Goal: Information Seeking & Learning: Learn about a topic

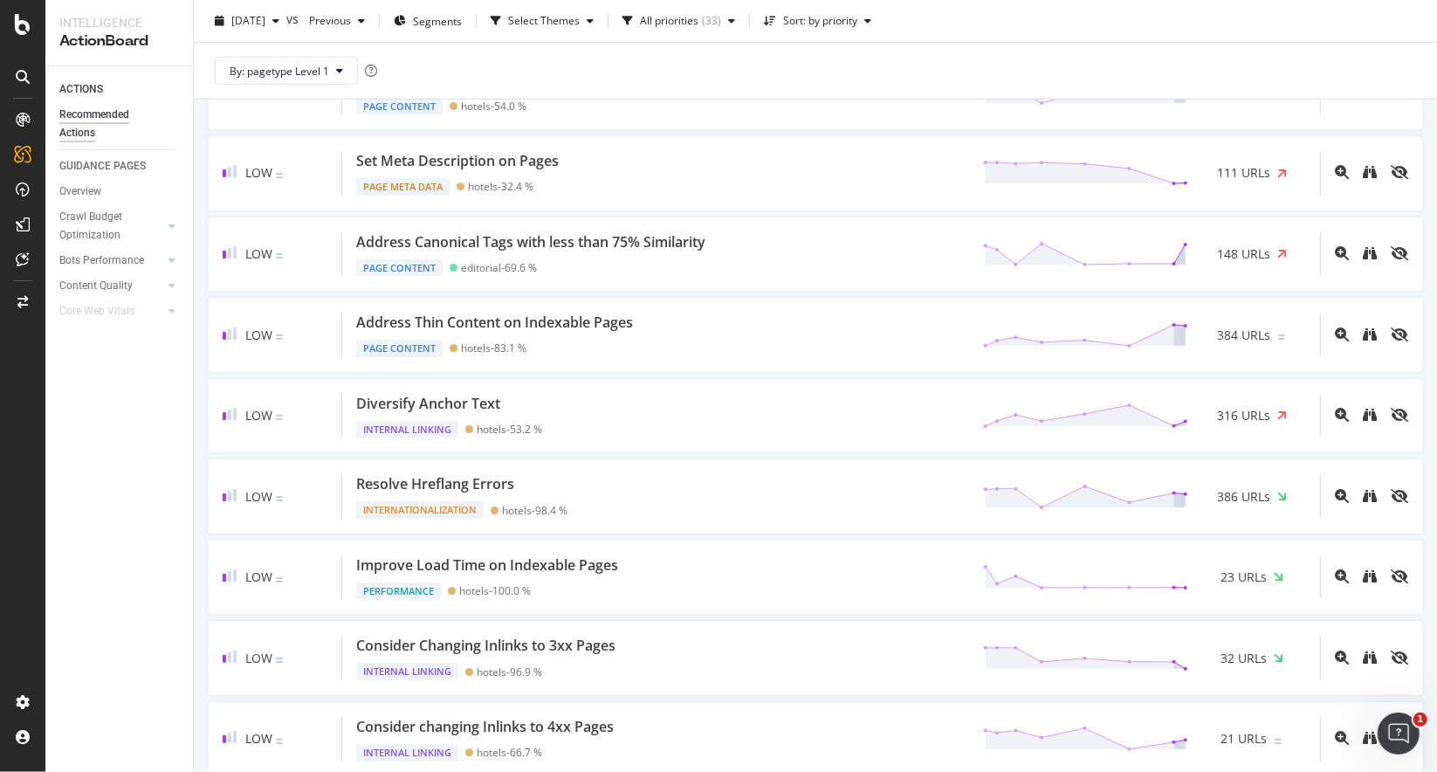
scroll to position [903, 0]
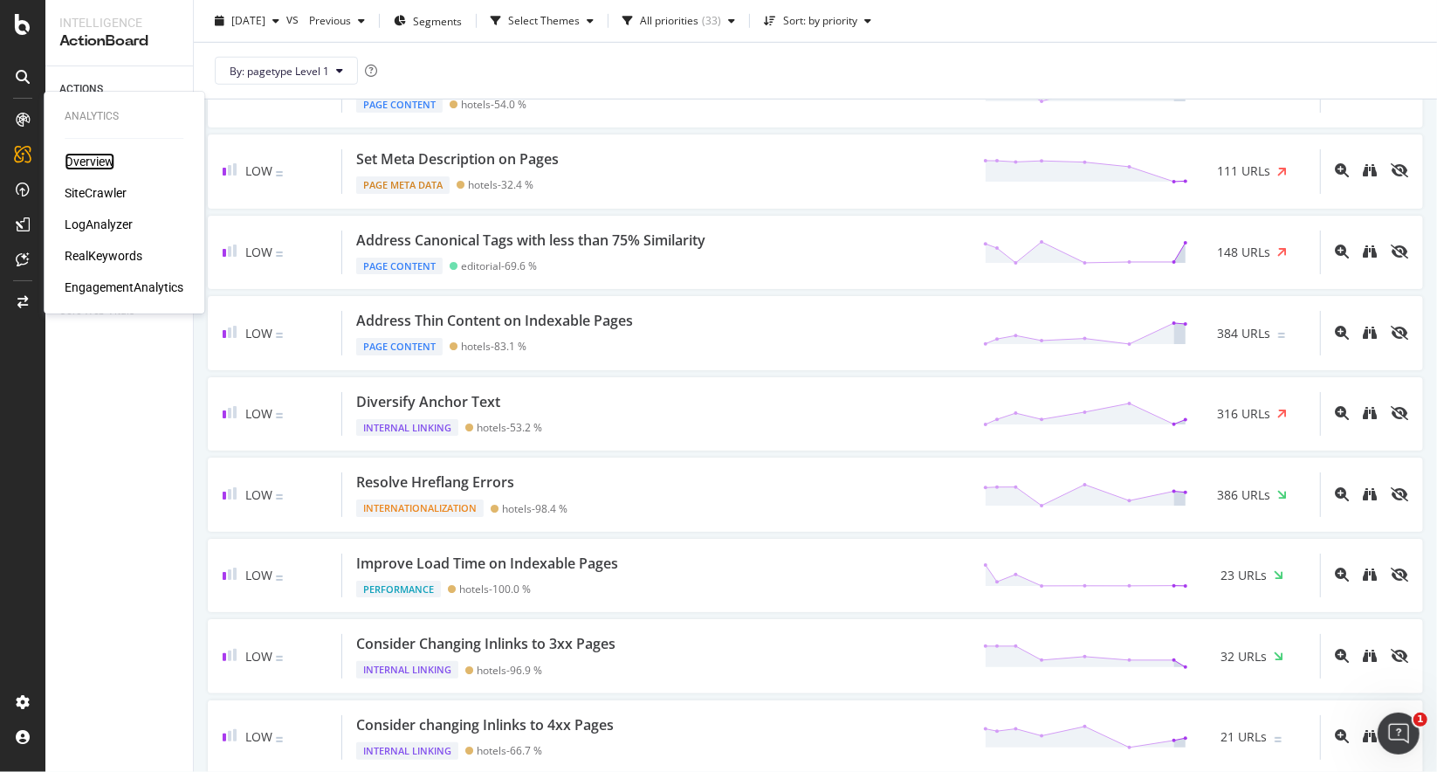
click at [80, 157] on div "Overview" at bounding box center [90, 161] width 50 height 17
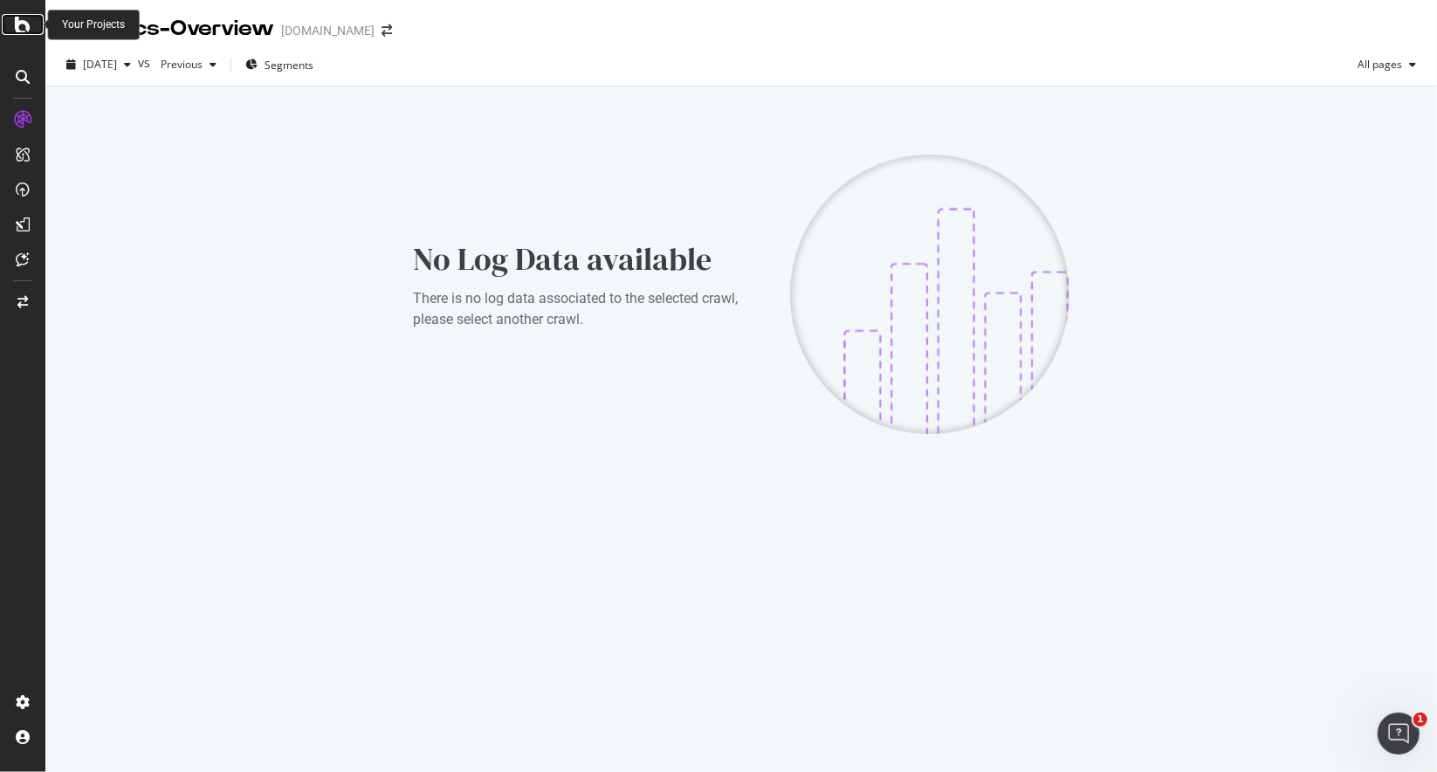
click at [18, 21] on icon at bounding box center [23, 24] width 16 height 21
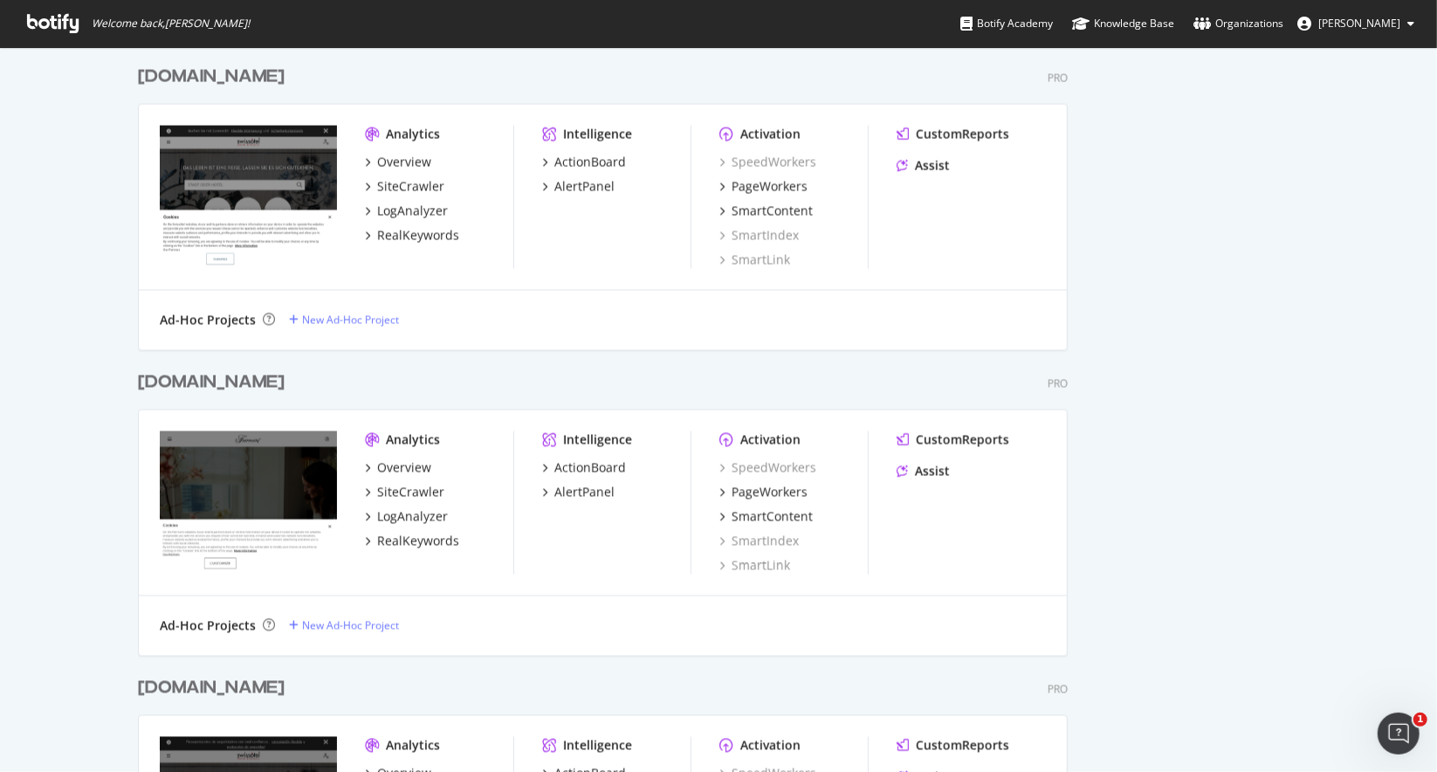
scroll to position [2342, 0]
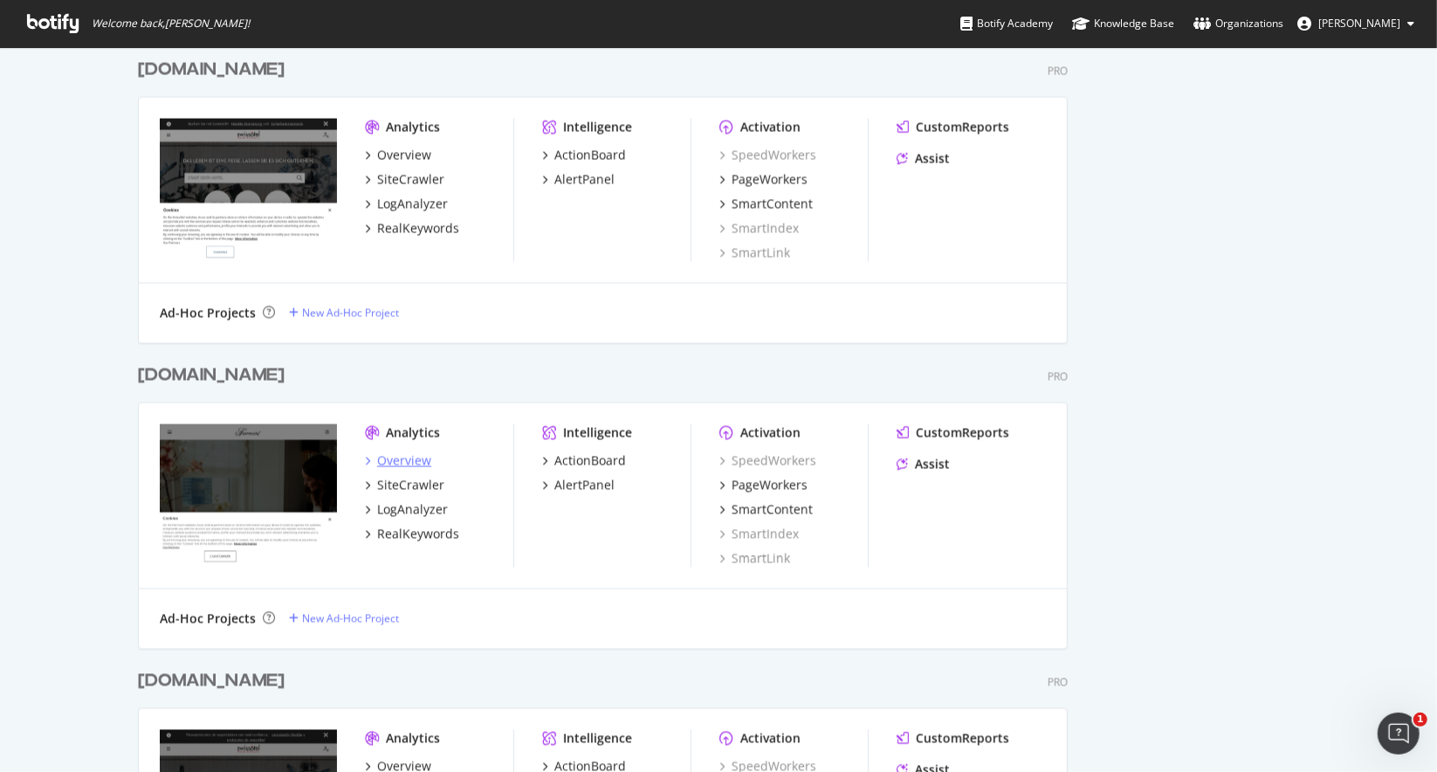
click at [402, 464] on div "Overview" at bounding box center [404, 460] width 54 height 17
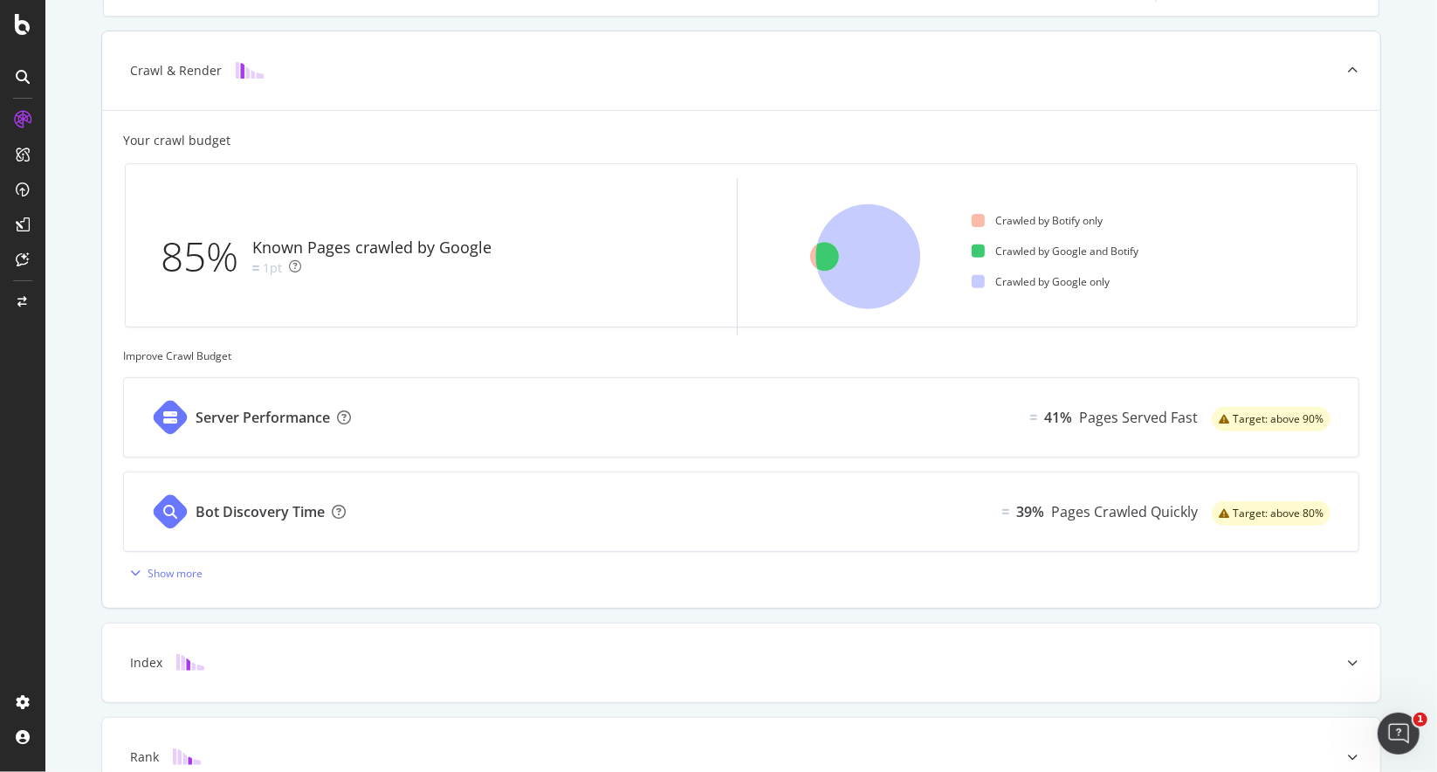
scroll to position [427, 0]
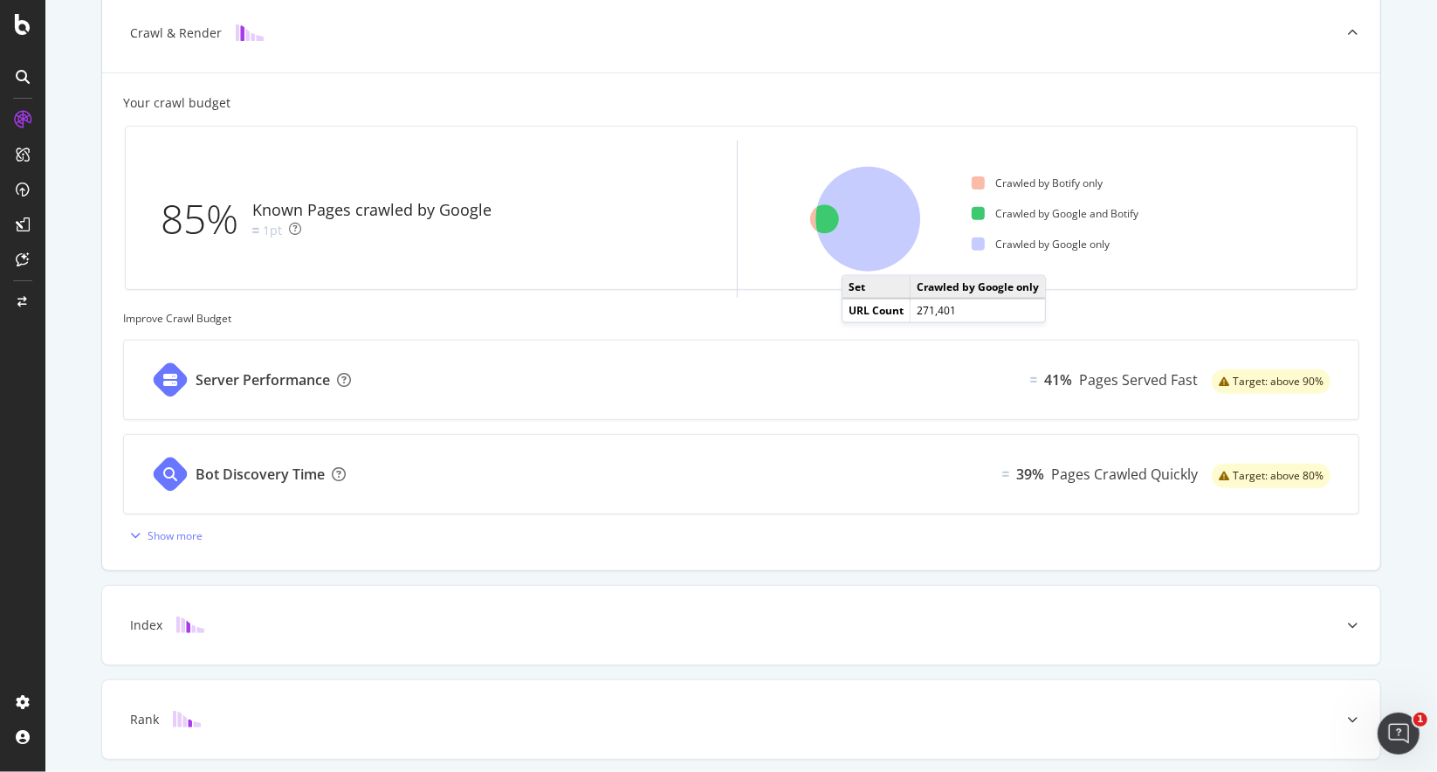
click at [852, 256] on icon at bounding box center [867, 219] width 105 height 105
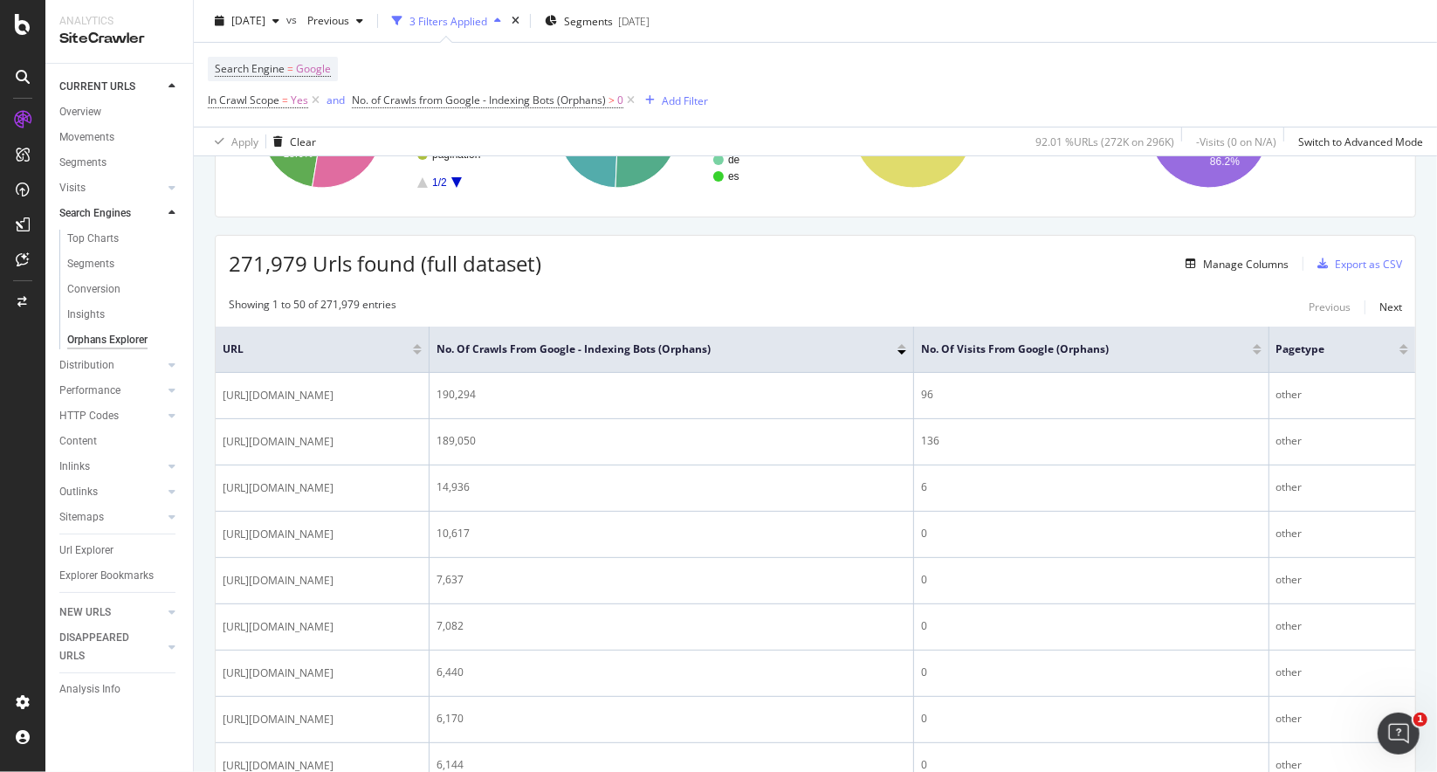
scroll to position [232, 0]
drag, startPoint x: 971, startPoint y: 345, endPoint x: 684, endPoint y: 334, distance: 286.6
click at [684, 334] on tr "URL No. of Crawls from Google - Indexing Bots (Orphans) No. of Visits from Goog…" at bounding box center [816, 350] width 1200 height 46
copy tr "No. of Crawls from Google - Indexing Bots (Orphans)"
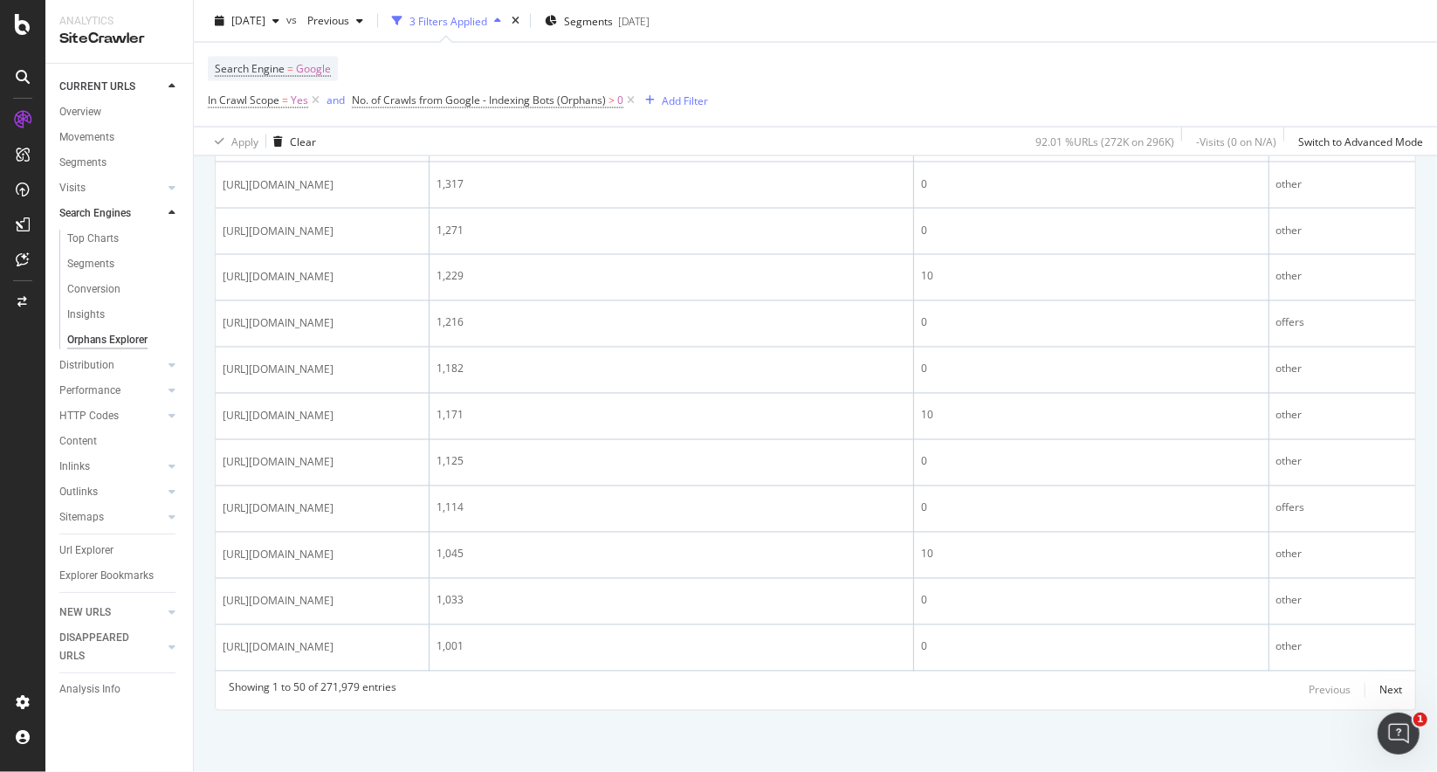
scroll to position [3080, 0]
click at [1380, 696] on div "Next" at bounding box center [1390, 690] width 23 height 15
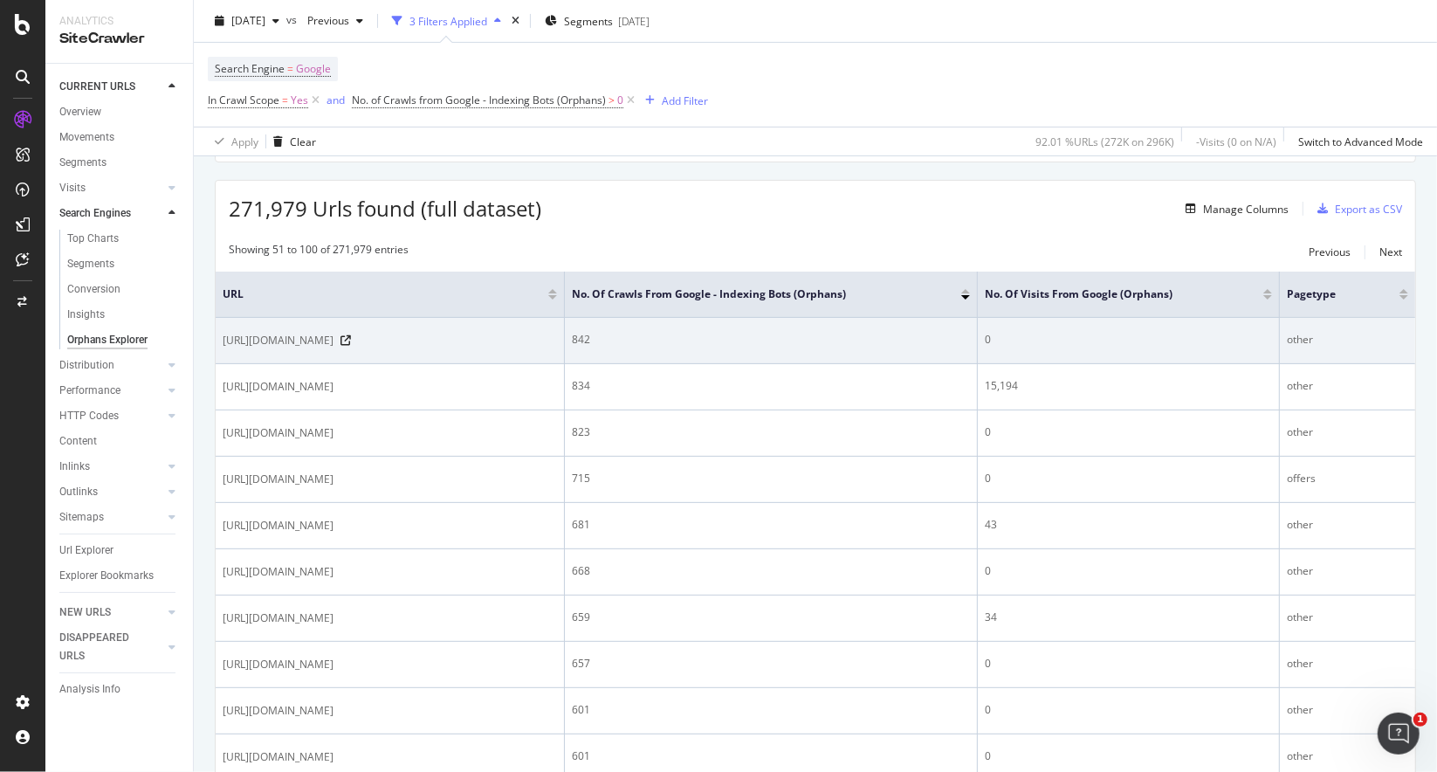
scroll to position [288, 0]
click at [351, 345] on icon at bounding box center [346, 339] width 10 height 10
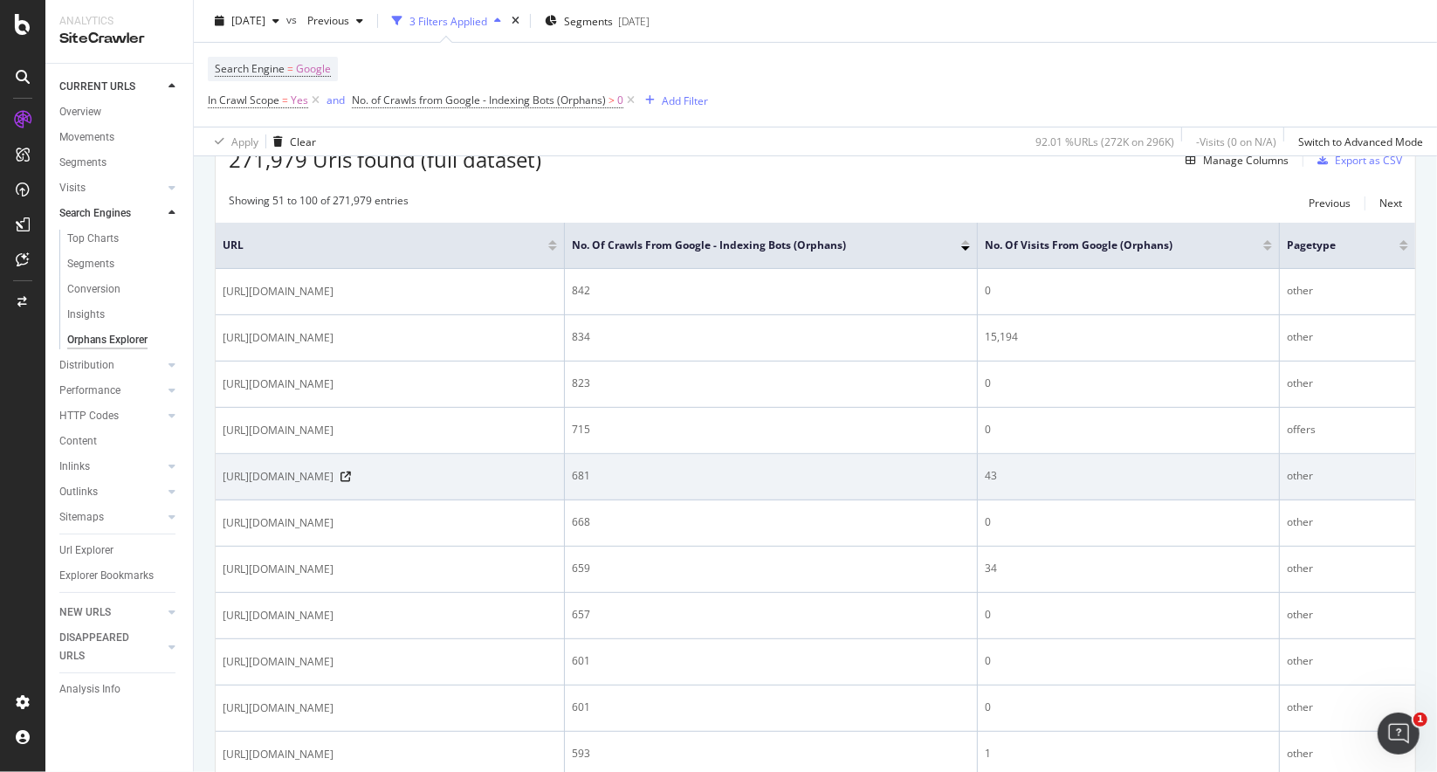
scroll to position [339, 0]
click at [351, 479] on icon at bounding box center [346, 474] width 10 height 10
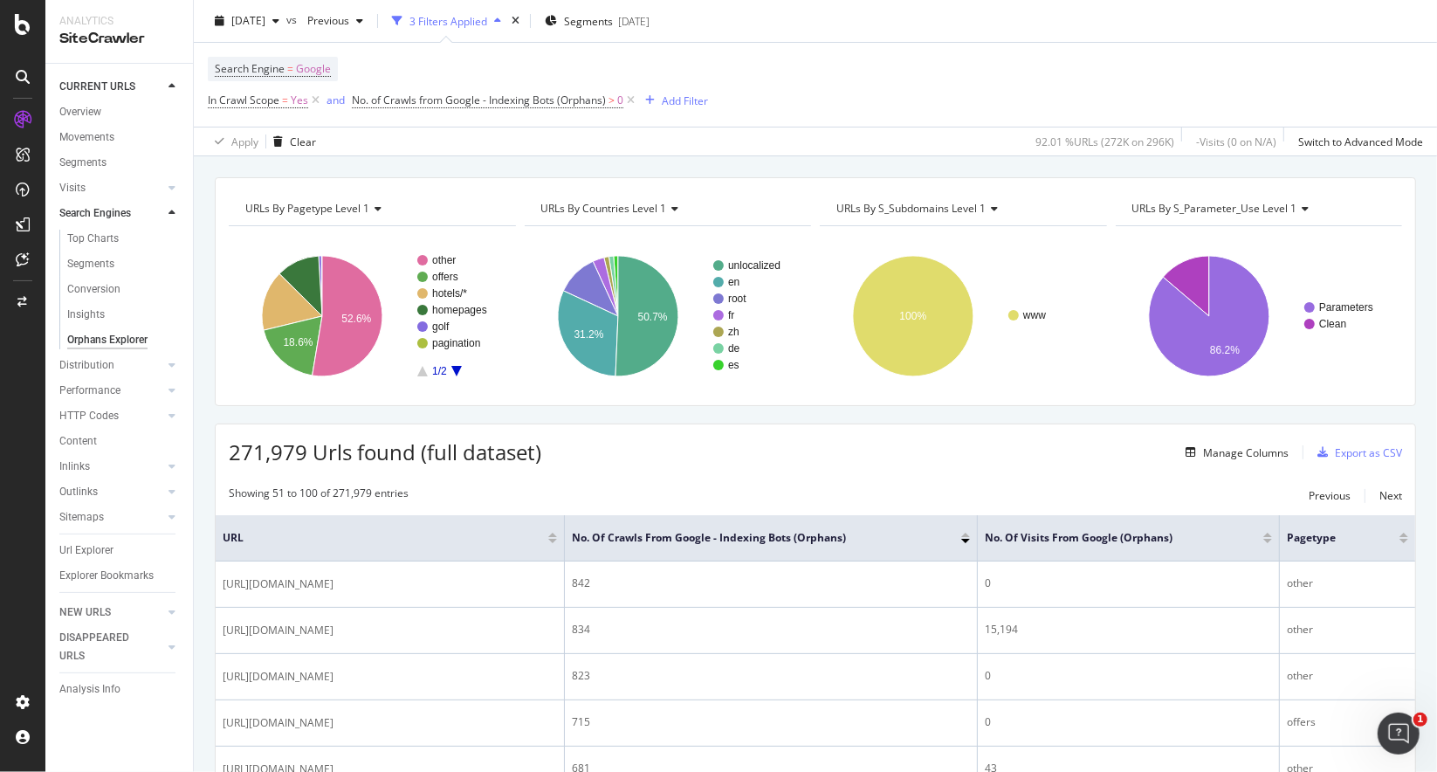
scroll to position [0, 0]
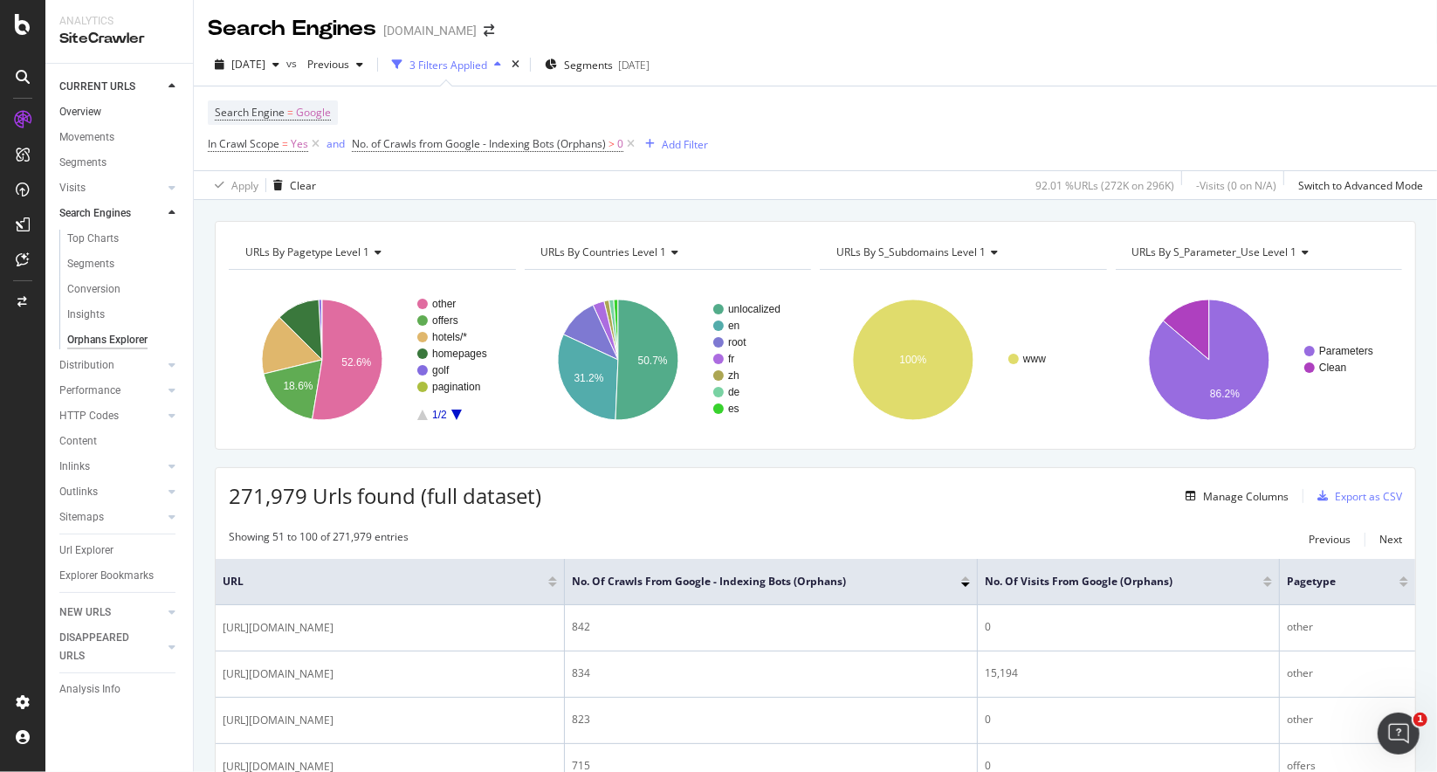
click at [108, 118] on link "Overview" at bounding box center [119, 112] width 121 height 18
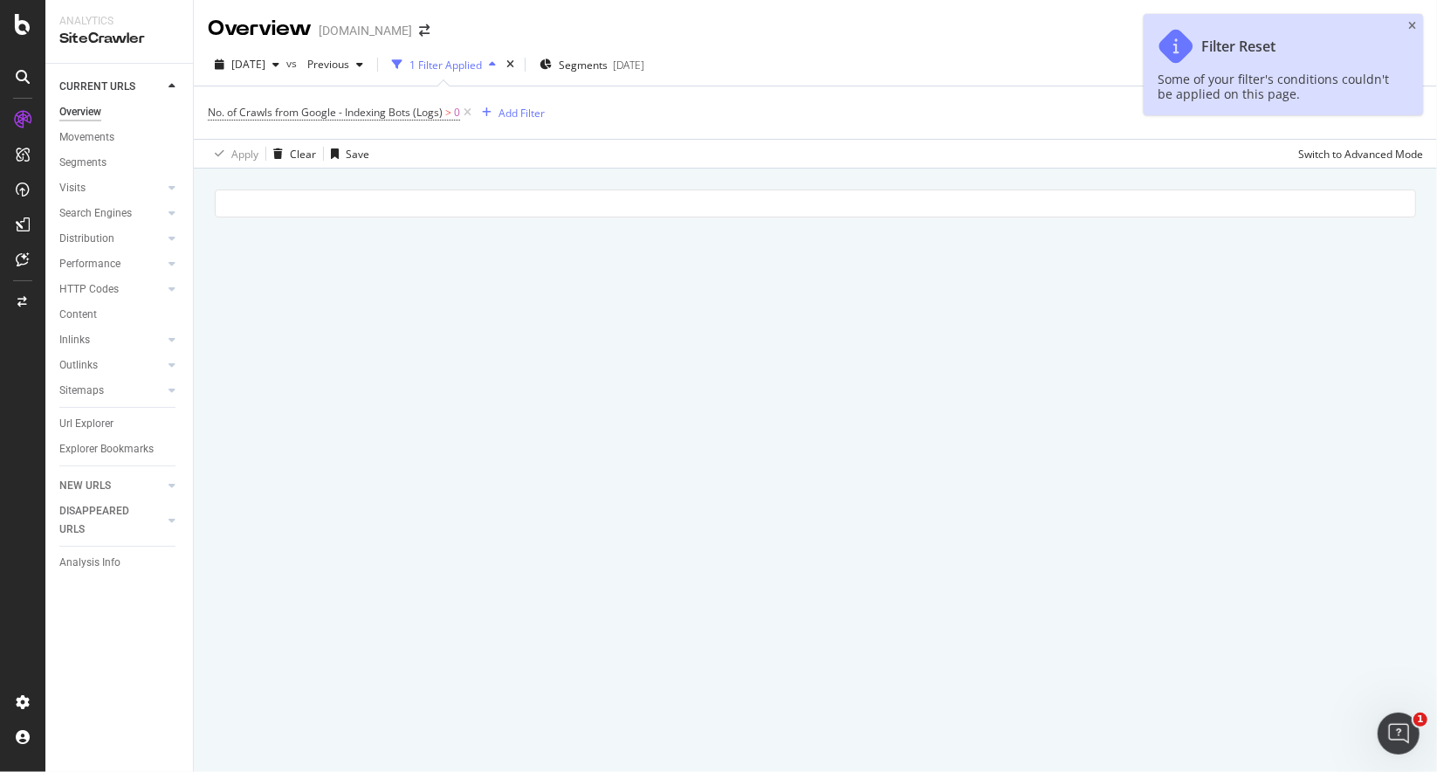
click at [71, 107] on div "Overview" at bounding box center [80, 112] width 42 height 18
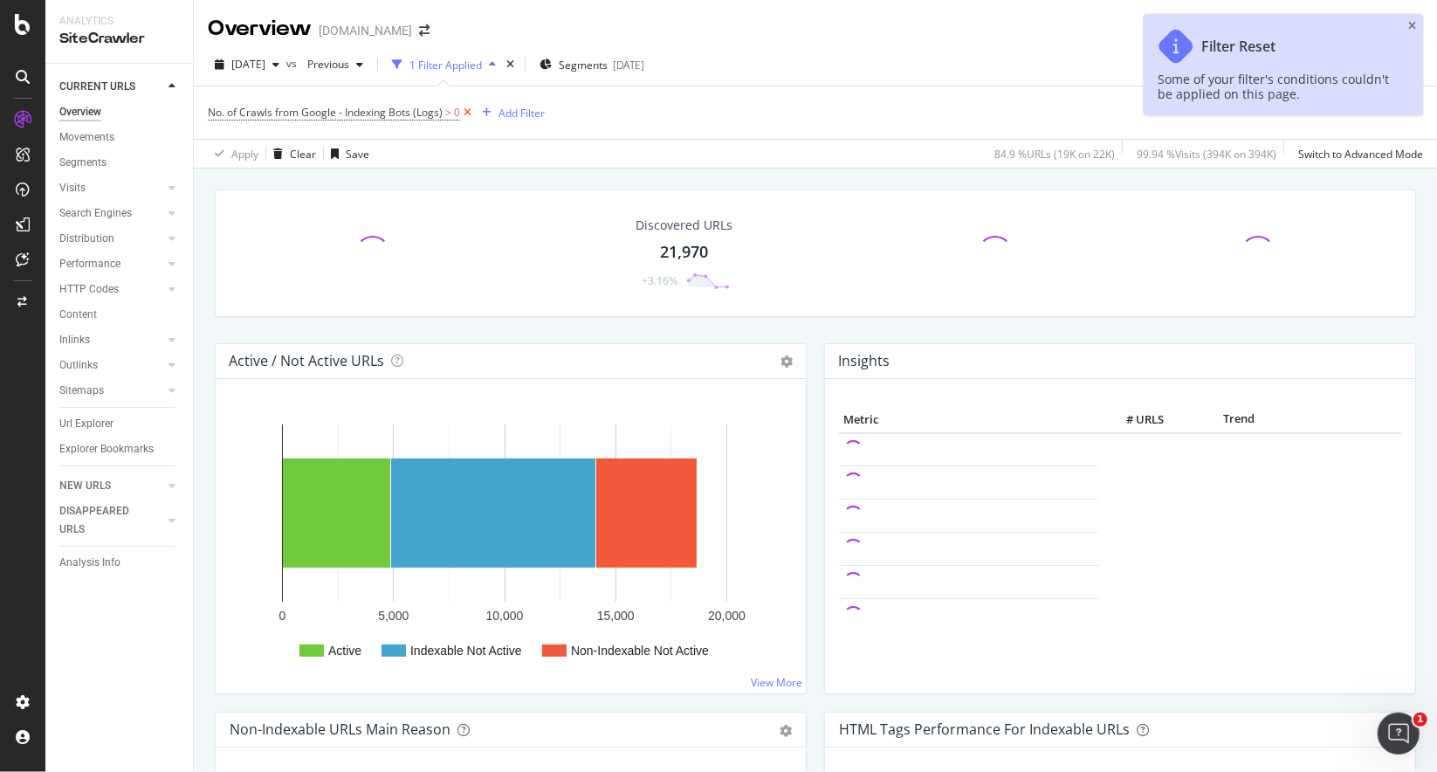
click at [466, 111] on icon at bounding box center [467, 112] width 15 height 17
